Goal: Register for event/course

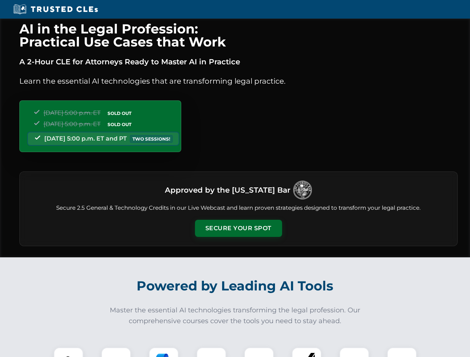
click at [238, 229] on button "Secure Your Spot" at bounding box center [238, 228] width 87 height 17
click at [69, 353] on img at bounding box center [69, 363] width 22 height 22
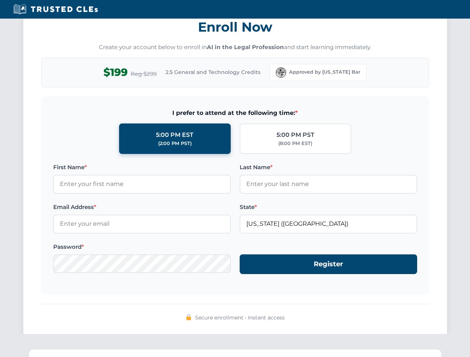
scroll to position [731, 0]
